Goal: Transaction & Acquisition: Purchase product/service

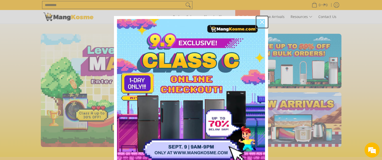
click at [260, 22] on icon "close icon" at bounding box center [262, 22] width 4 height 4
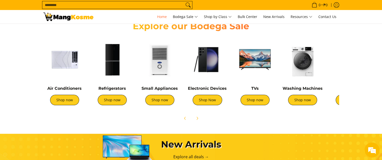
scroll to position [175, 0]
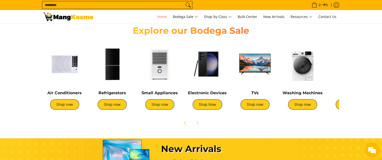
click at [116, 65] on img at bounding box center [112, 64] width 43 height 43
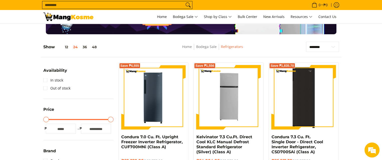
scroll to position [50, 0]
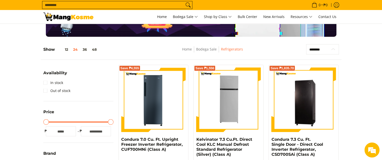
click at [326, 49] on select "**********" at bounding box center [322, 49] width 33 height 11
select select "**********"
click at [306, 44] on select "**********" at bounding box center [322, 49] width 33 height 11
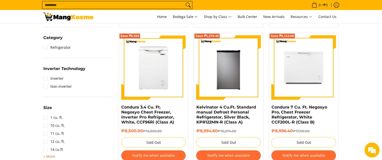
scroll to position [245, 0]
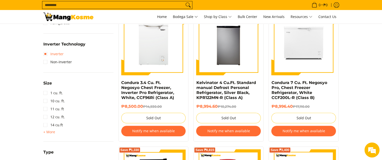
click at [58, 54] on link "Inverter" at bounding box center [53, 54] width 20 height 8
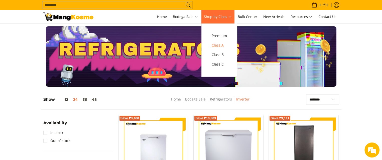
click at [220, 46] on span "Class A" at bounding box center [218, 45] width 15 height 6
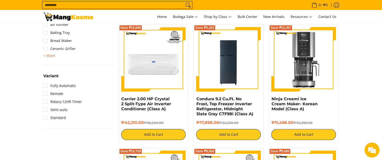
scroll to position [576, 0]
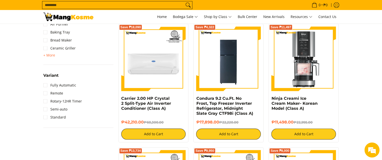
click at [306, 38] on img at bounding box center [303, 59] width 65 height 65
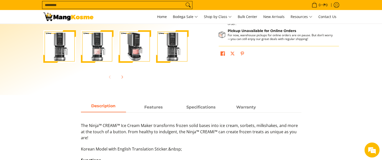
scroll to position [225, 0]
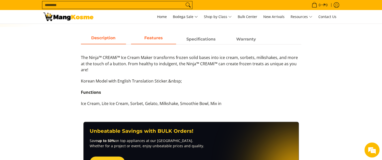
click at [145, 38] on strong "Features" at bounding box center [153, 38] width 19 height 5
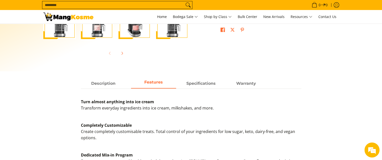
scroll to position [125, 0]
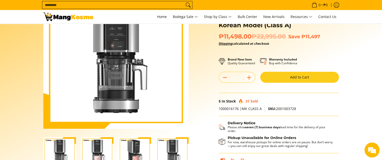
click at [116, 80] on img at bounding box center [116, 56] width 130 height 130
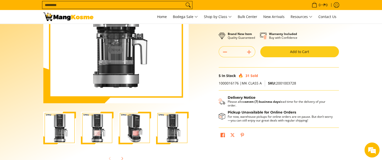
scroll to position [75, 0]
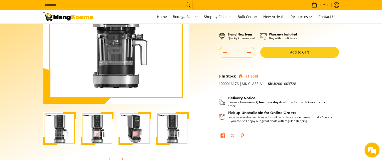
click at [62, 128] on img "ninja-creami-ice-cream-maker-gray-korean-model-full-view-mang-kosme" at bounding box center [59, 128] width 33 height 33
click at [99, 133] on img "ninja-creami-ice-cream-maker-gray-korean-model-with-sample-content-full-view-ma…" at bounding box center [97, 128] width 33 height 33
click at [135, 137] on img "ninja-creami-ice-cream-maker-gray-korean-model-with-sample-content-right-side-v…" at bounding box center [134, 128] width 33 height 33
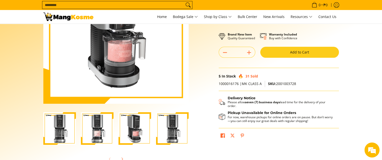
click at [170, 135] on img "Ninja Creami Ice Cream Maker- Korean Model (Class A)-4" at bounding box center [172, 128] width 33 height 33
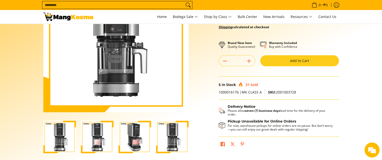
scroll to position [100, 0]
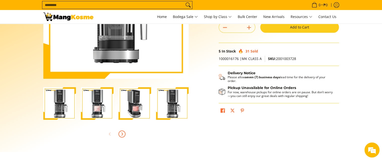
click at [124, 133] on span "Next" at bounding box center [122, 134] width 6 height 6
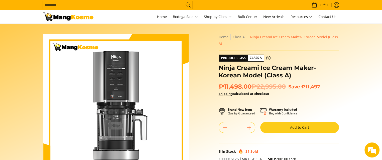
scroll to position [0, 0]
